Goal: Use online tool/utility: Use online tool/utility

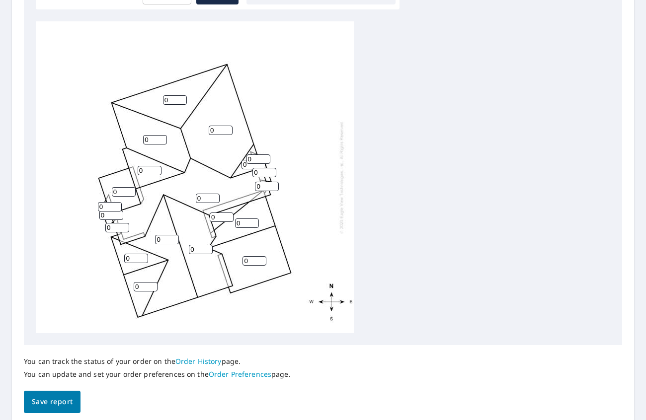
scroll to position [348, 0]
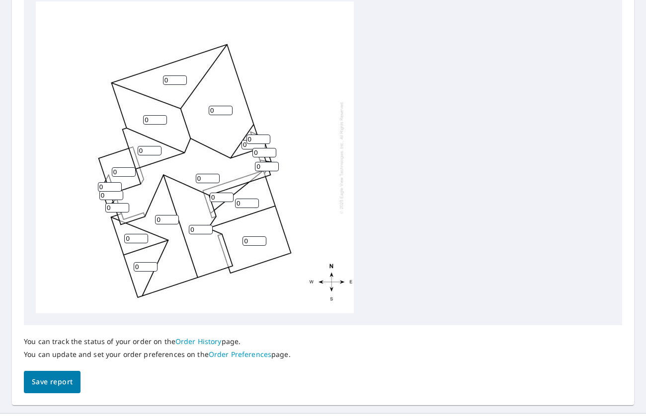
click at [141, 271] on input "0" at bounding box center [146, 266] width 24 height 9
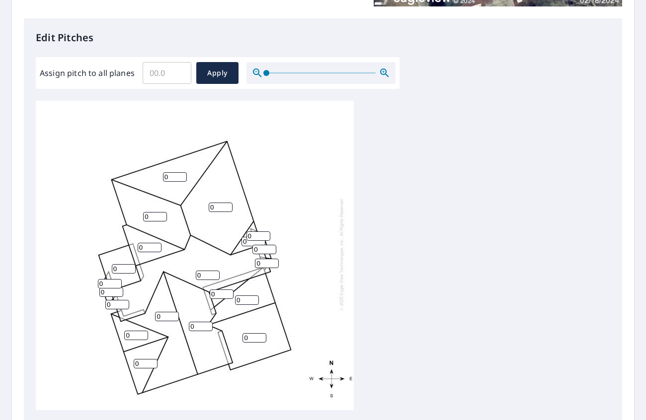
scroll to position [10, 0]
click at [173, 173] on input "0" at bounding box center [175, 176] width 24 height 9
type input "13"
click at [154, 212] on input "0" at bounding box center [155, 216] width 24 height 9
type input "10"
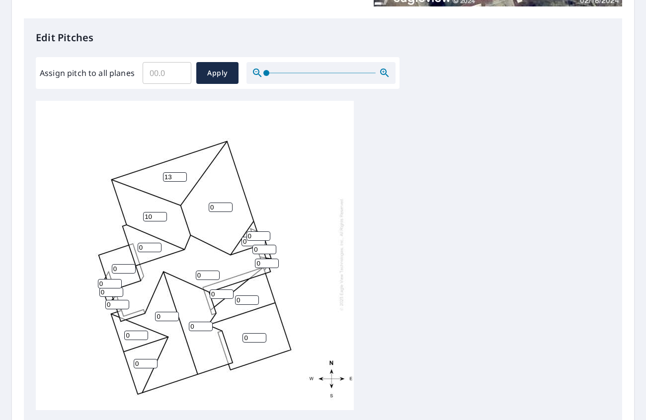
click at [210, 203] on input "0" at bounding box center [221, 207] width 24 height 9
type input "10"
drag, startPoint x: 256, startPoint y: 226, endPoint x: 246, endPoint y: 225, distance: 10.5
click at [244, 230] on div "0 10 0 0 0 13 10 0 0 0 0 0 0 0 0 0 0 0 0 0" at bounding box center [195, 254] width 318 height 312
type input "10"
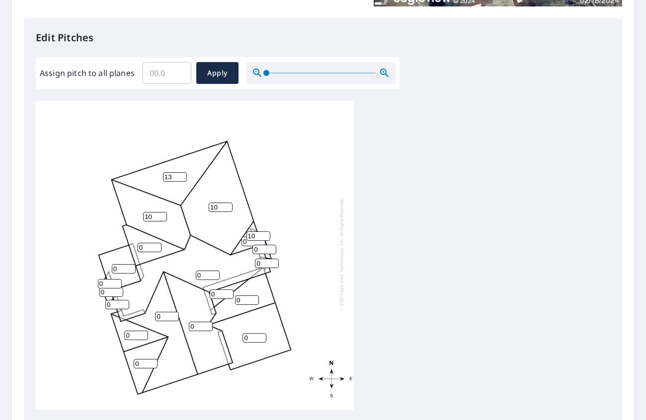
click at [245, 237] on input "0" at bounding box center [253, 241] width 24 height 9
type input "10"
drag, startPoint x: 266, startPoint y: 239, endPoint x: 234, endPoint y: 242, distance: 31.9
click at [237, 243] on div "0 10 0 0 0 13 10 0 0 0 0 0 0 10 0 0 0 0 0 10" at bounding box center [195, 254] width 318 height 312
type input "10"
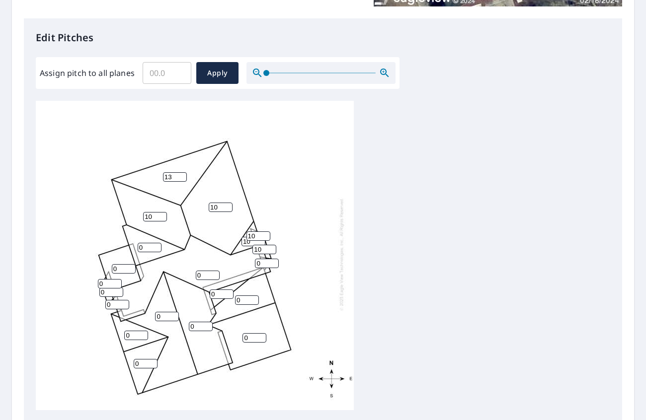
click at [263, 259] on input "0" at bounding box center [267, 263] width 24 height 9
drag, startPoint x: 265, startPoint y: 257, endPoint x: 240, endPoint y: 258, distance: 24.9
click at [244, 260] on div "0 10 0 0 0 13 10 0 0 0 0 0 0 10 10 0 0 0 0 10" at bounding box center [195, 254] width 318 height 312
type input "10"
click at [205, 271] on input "0" at bounding box center [208, 275] width 24 height 9
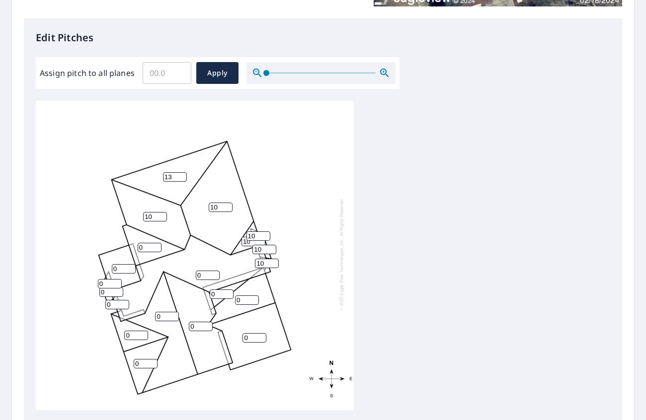
drag, startPoint x: 206, startPoint y: 265, endPoint x: 147, endPoint y: 275, distance: 59.8
click at [147, 275] on div "0 10 0 0 0 13 10 0 0 0 0 0 0 10 10 0 0 0 10 10" at bounding box center [195, 254] width 318 height 312
type input "13"
drag, startPoint x: 222, startPoint y: 284, endPoint x: 201, endPoint y: 288, distance: 21.6
click at [201, 288] on div "13 10 0 0 0 13 10 0 0 0 0 0 0 10 10 0 0 0 10 10" at bounding box center [195, 254] width 318 height 312
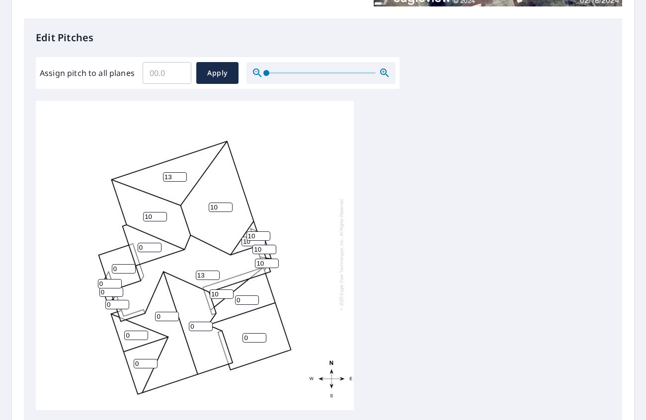
type input "10"
drag, startPoint x: 200, startPoint y: 319, endPoint x: 181, endPoint y: 320, distance: 18.9
click at [182, 321] on div "13 10 0 0 0 13 10 0 0 0 0 0 10 10 10 0 0 0 10 10" at bounding box center [195, 254] width 318 height 312
type input "10"
drag, startPoint x: 165, startPoint y: 309, endPoint x: 146, endPoint y: 314, distance: 20.5
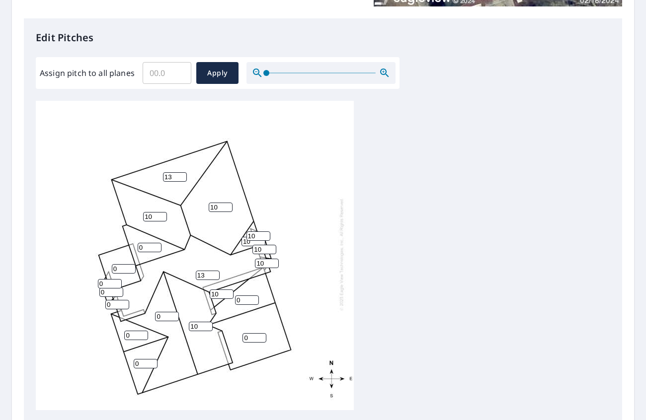
click at [146, 314] on div "13 10 0 10 0 13 10 0 0 0 0 0 10 10 10 0 0 0 10 10" at bounding box center [195, 254] width 318 height 312
type input "10"
drag, startPoint x: 244, startPoint y: 292, endPoint x: 223, endPoint y: 295, distance: 21.5
click at [223, 294] on div "13 10 10 10 0 13 10 0 0 0 0 0 10 10 10 0 0 0 10 10" at bounding box center [195, 254] width 318 height 312
type input "13"
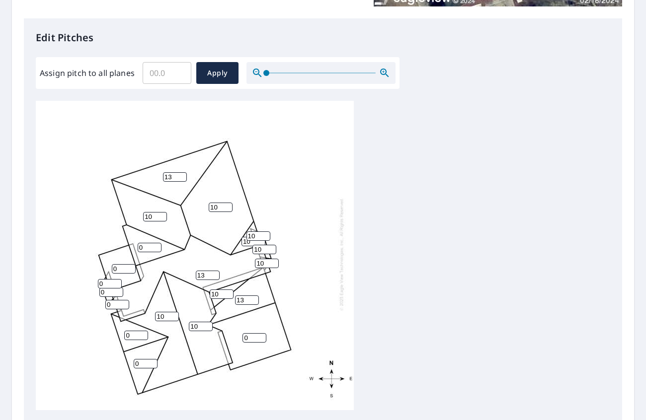
drag, startPoint x: 254, startPoint y: 332, endPoint x: 230, endPoint y: 332, distance: 23.3
click at [231, 332] on div "13 10 10 10 0 13 10 13 0 0 0 0 10 10 10 0 0 0 10 10" at bounding box center [195, 254] width 318 height 312
type input "13"
drag, startPoint x: 139, startPoint y: 326, endPoint x: 94, endPoint y: 329, distance: 44.8
click at [124, 331] on input "1" at bounding box center [136, 335] width 24 height 9
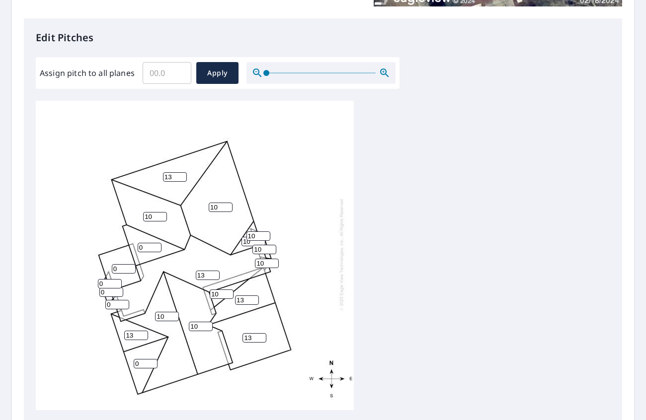
type input "13"
click at [146, 359] on input "0" at bounding box center [146, 363] width 24 height 9
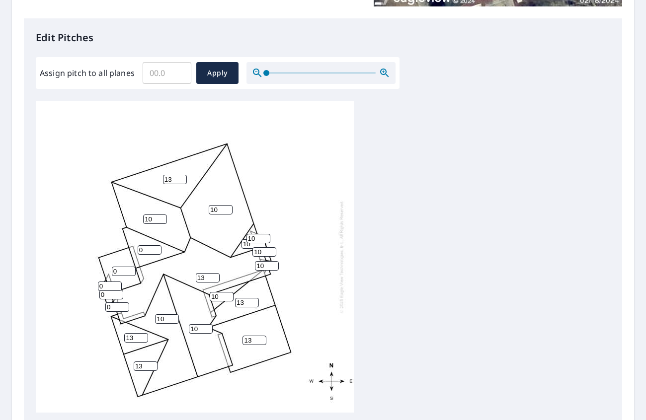
type input "13"
drag, startPoint x: 109, startPoint y: 288, endPoint x: 85, endPoint y: 289, distance: 23.3
click at [86, 289] on div "13 10 10 10 13 13 10 13 0 0 13 13 10 10 10 0 0 0 10 10" at bounding box center [195, 257] width 318 height 312
type input "10"
drag, startPoint x: 107, startPoint y: 294, endPoint x: 73, endPoint y: 293, distance: 34.3
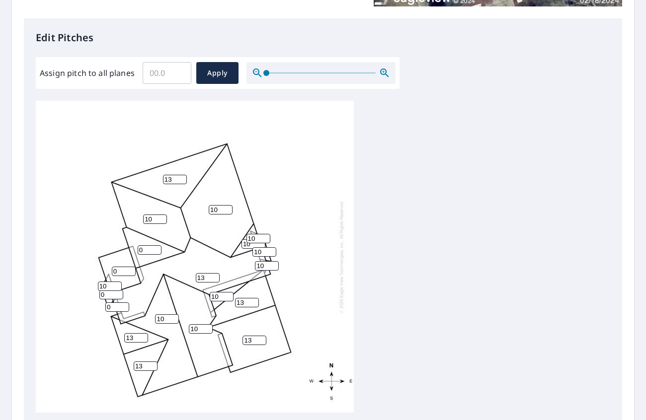
click at [76, 296] on div "13 10 10 10 13 13 10 13 0 0 13 13 10 10 10 0 0 10 10 10" at bounding box center [195, 257] width 318 height 312
type input "10"
drag, startPoint x: 114, startPoint y: 306, endPoint x: 72, endPoint y: 304, distance: 42.2
click at [73, 306] on div "13 10 10 10 13 13 10 13 0 0 13 13 10 10 10 10 0 10 10 10" at bounding box center [195, 257] width 318 height 312
type input "10"
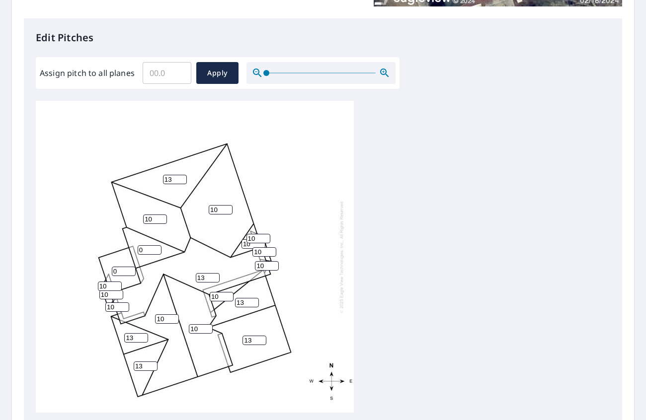
click at [125, 272] on input "0" at bounding box center [124, 271] width 24 height 9
drag, startPoint x: 125, startPoint y: 272, endPoint x: 87, endPoint y: 273, distance: 37.7
click at [87, 273] on div "13 10 10 10 13 13 10 13 0 0 13 13 10 10 10 10 10 10 10 10" at bounding box center [195, 257] width 318 height 312
type input "6"
drag, startPoint x: 222, startPoint y: 296, endPoint x: 189, endPoint y: 297, distance: 33.8
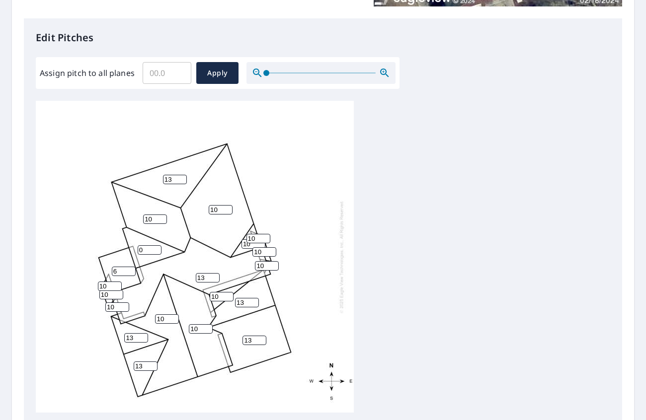
click at [189, 297] on div "13 10 10 10 13 13 10 13 6 0 13 13 10 10 10 10 10 10 10 10" at bounding box center [195, 257] width 318 height 312
type input "6"
drag, startPoint x: 150, startPoint y: 248, endPoint x: 118, endPoint y: 248, distance: 32.8
click at [118, 248] on div "13 10 10 10 13 13 10 13 6 0 13 13 6 10 10 10 10 10 10 10" at bounding box center [195, 257] width 318 height 312
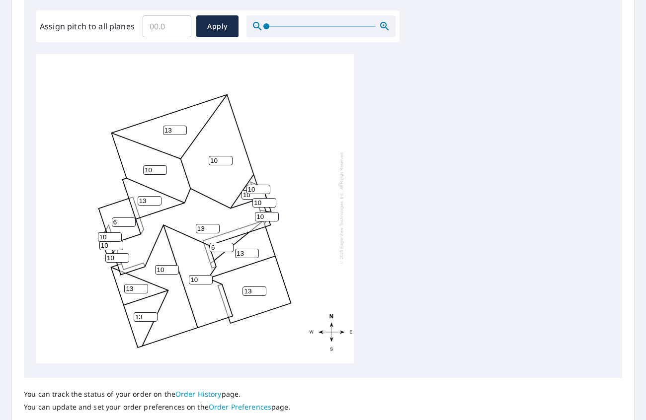
scroll to position [365, 0]
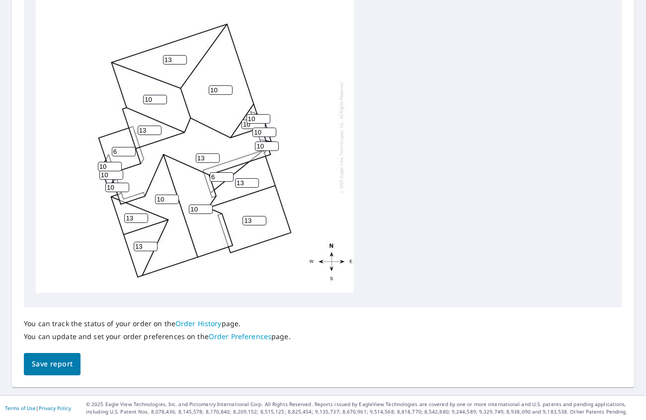
type input "13"
click at [58, 362] on span "Save report" at bounding box center [52, 364] width 41 height 12
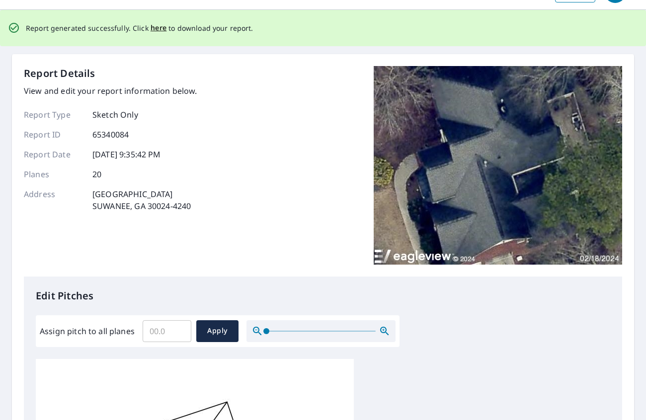
scroll to position [0, 0]
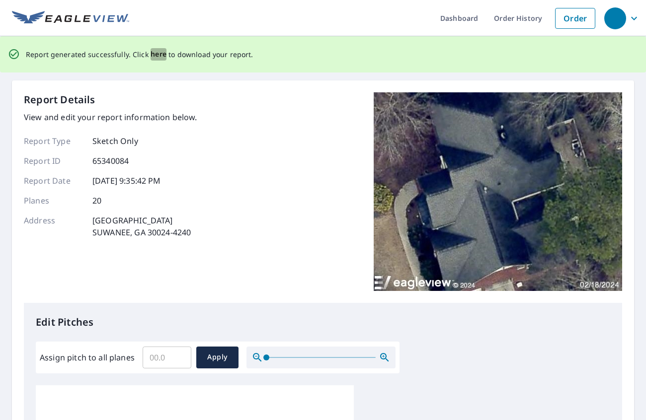
click at [160, 54] on span "here" at bounding box center [158, 54] width 16 height 12
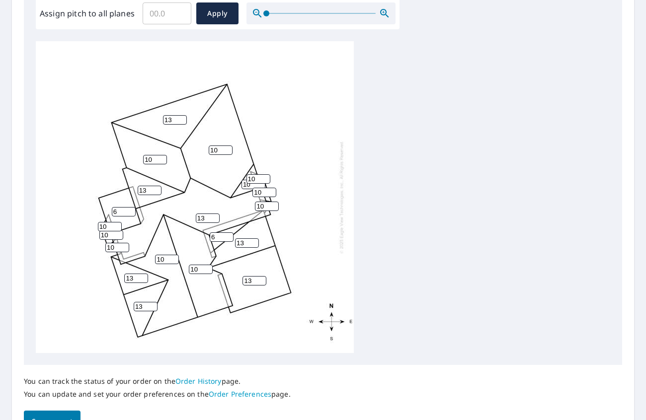
scroll to position [348, 0]
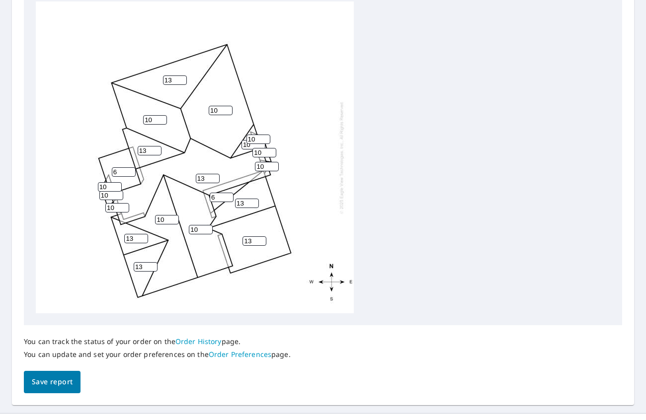
drag, startPoint x: 123, startPoint y: 173, endPoint x: 80, endPoint y: 169, distance: 43.3
click at [83, 170] on div "13 10 10 10 13 13 10 13 6 13 13 13 6 10 10 10 10 10 10 10" at bounding box center [195, 157] width 318 height 312
type input "13"
click at [47, 384] on span "Save report" at bounding box center [52, 382] width 41 height 12
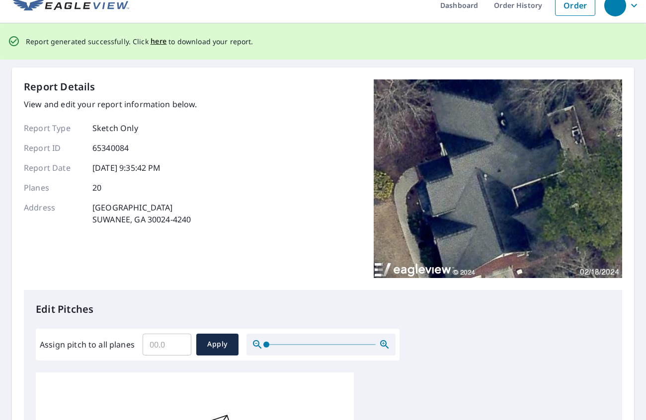
scroll to position [0, 0]
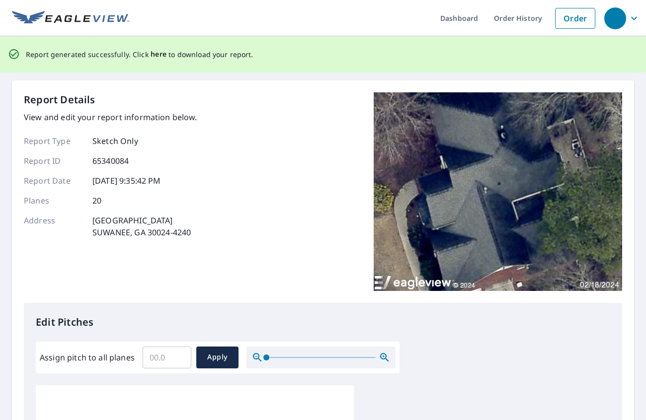
click at [157, 55] on span "here" at bounding box center [158, 54] width 16 height 12
